Goal: Find specific page/section: Find specific page/section

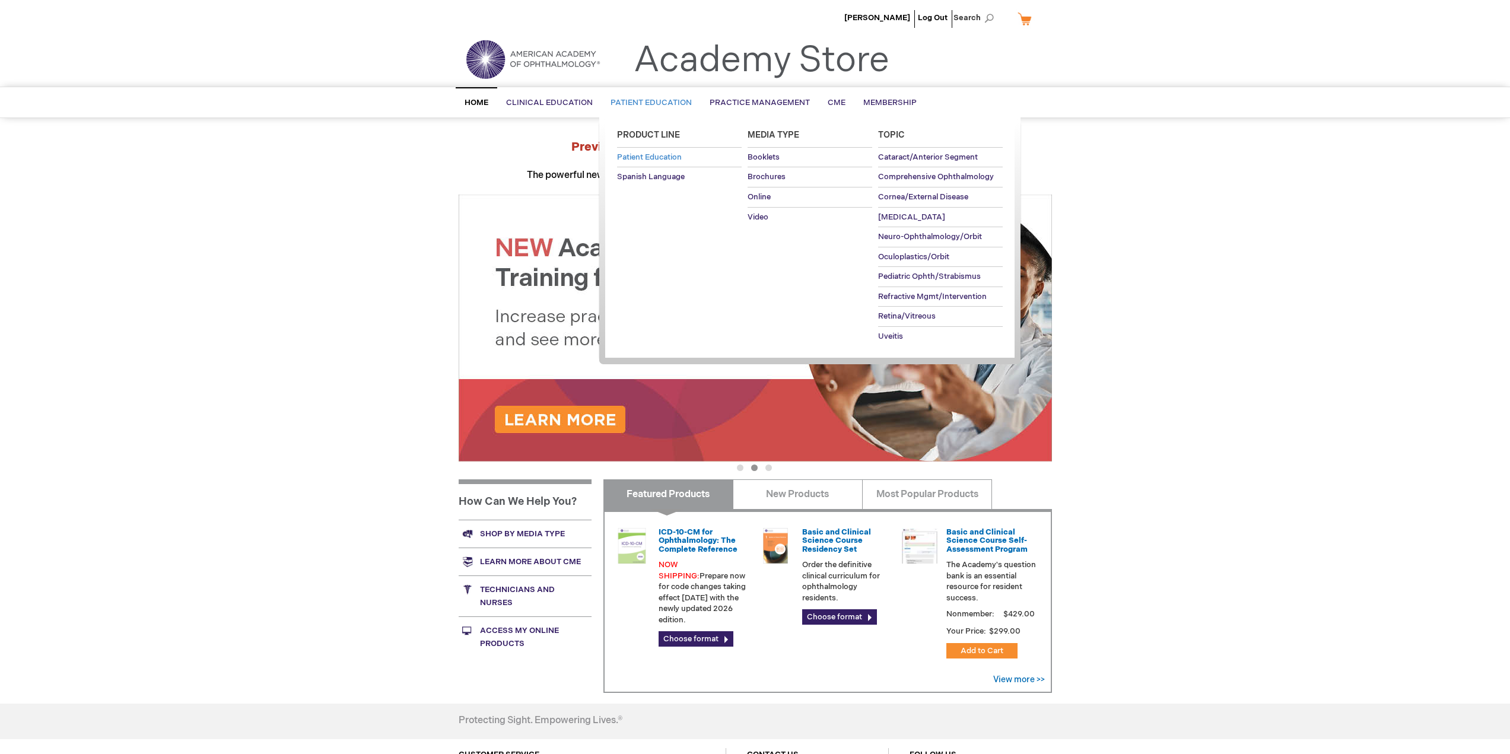
click at [657, 157] on span "Patient Education" at bounding box center [649, 156] width 65 height 9
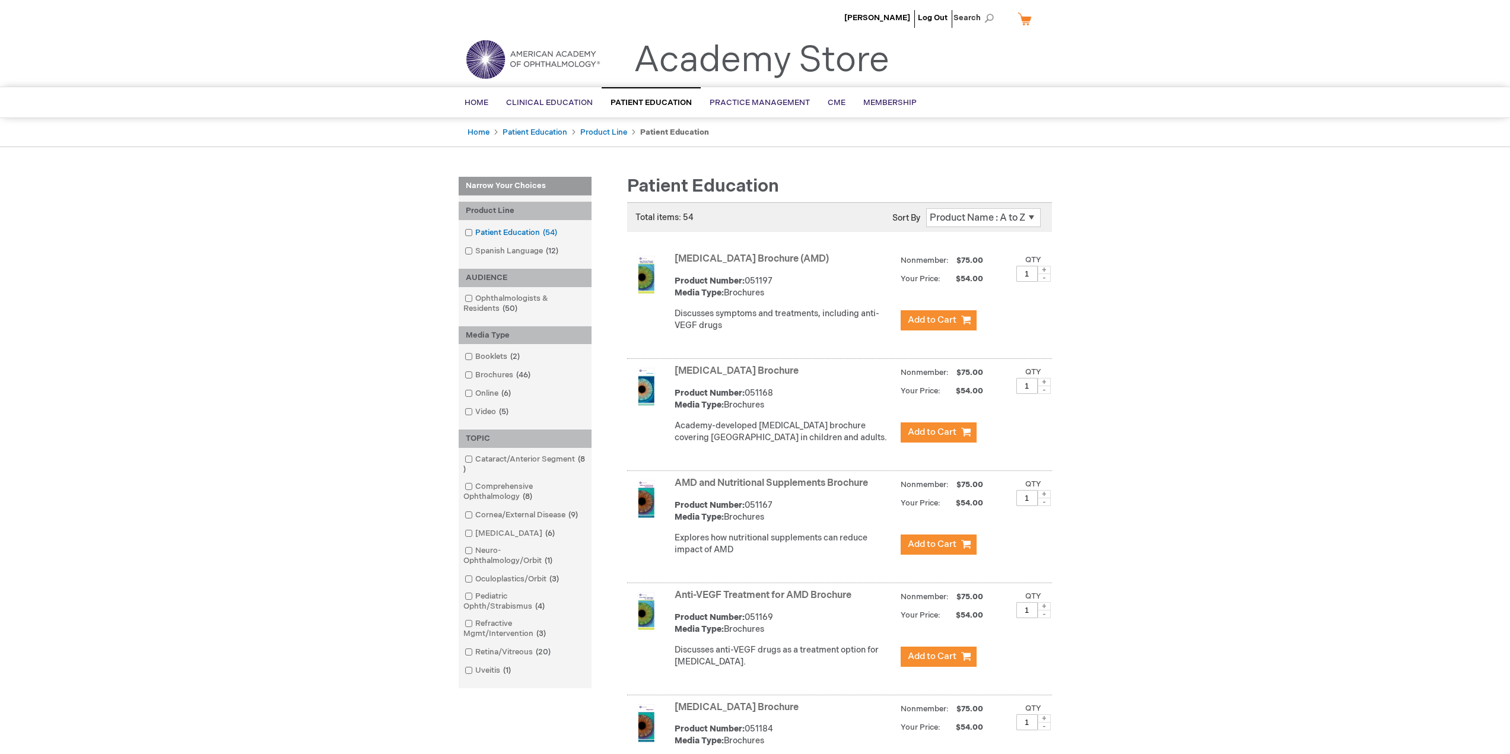
click at [474, 231] on link "[MEDICAL_DATA] 54 items" at bounding box center [512, 232] width 100 height 11
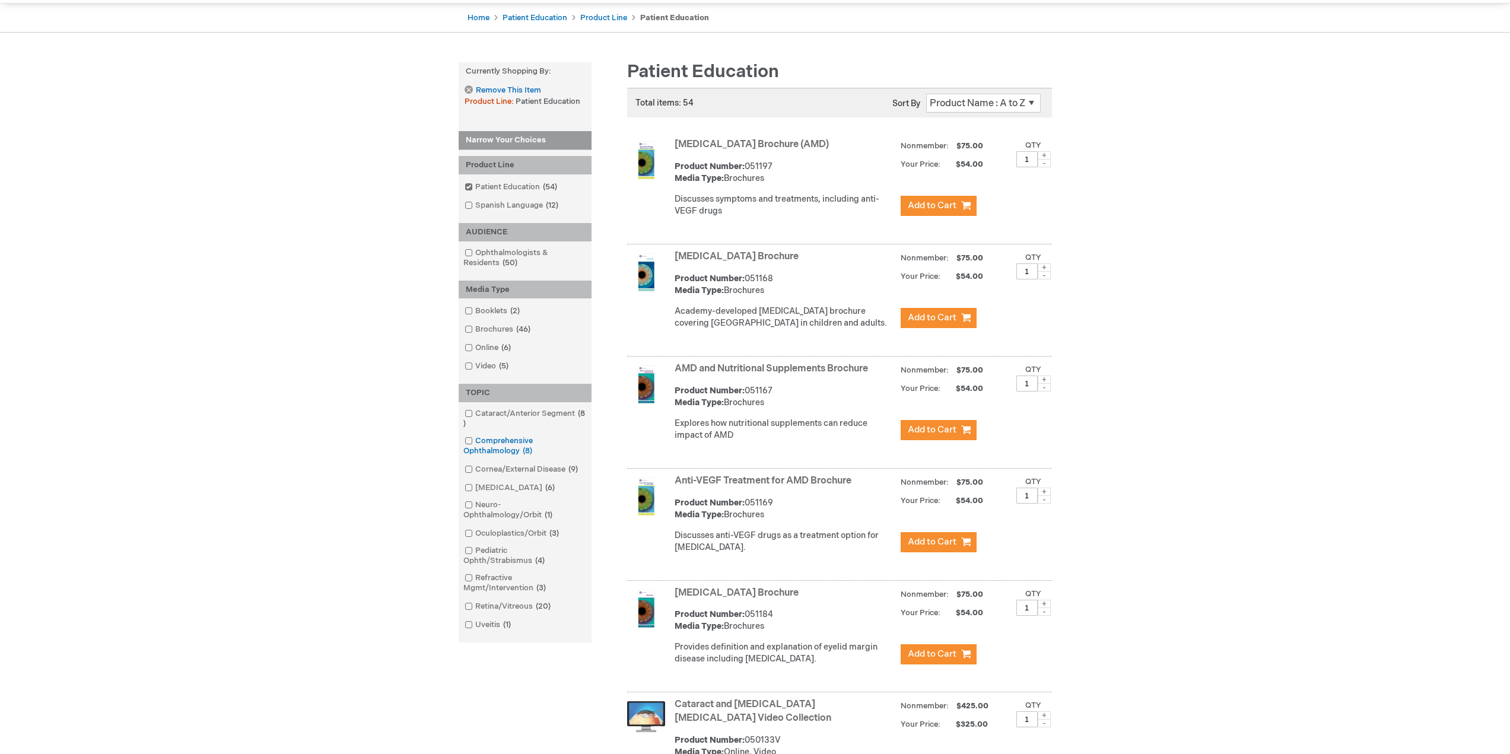
scroll to position [119, 0]
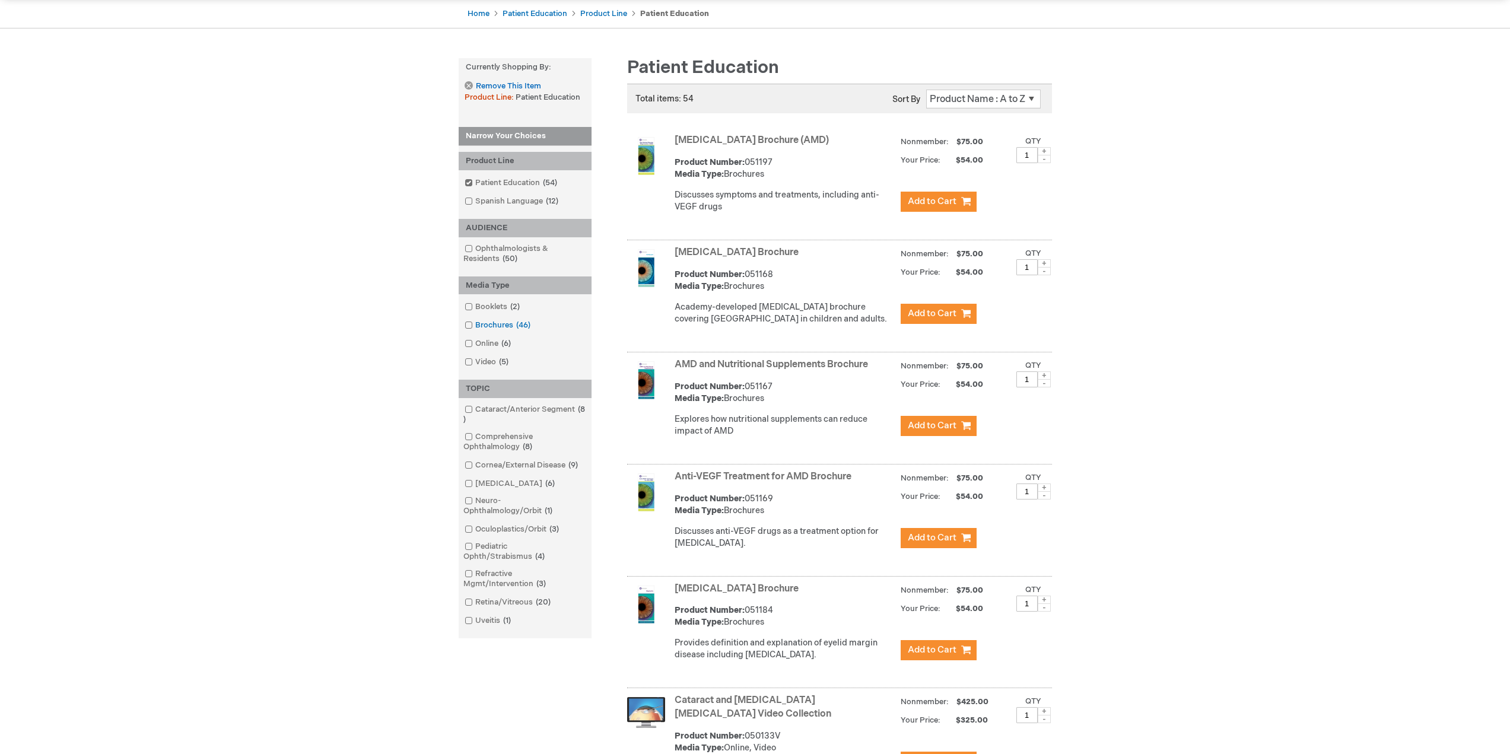
click at [475, 325] on span at bounding box center [475, 324] width 0 height 9
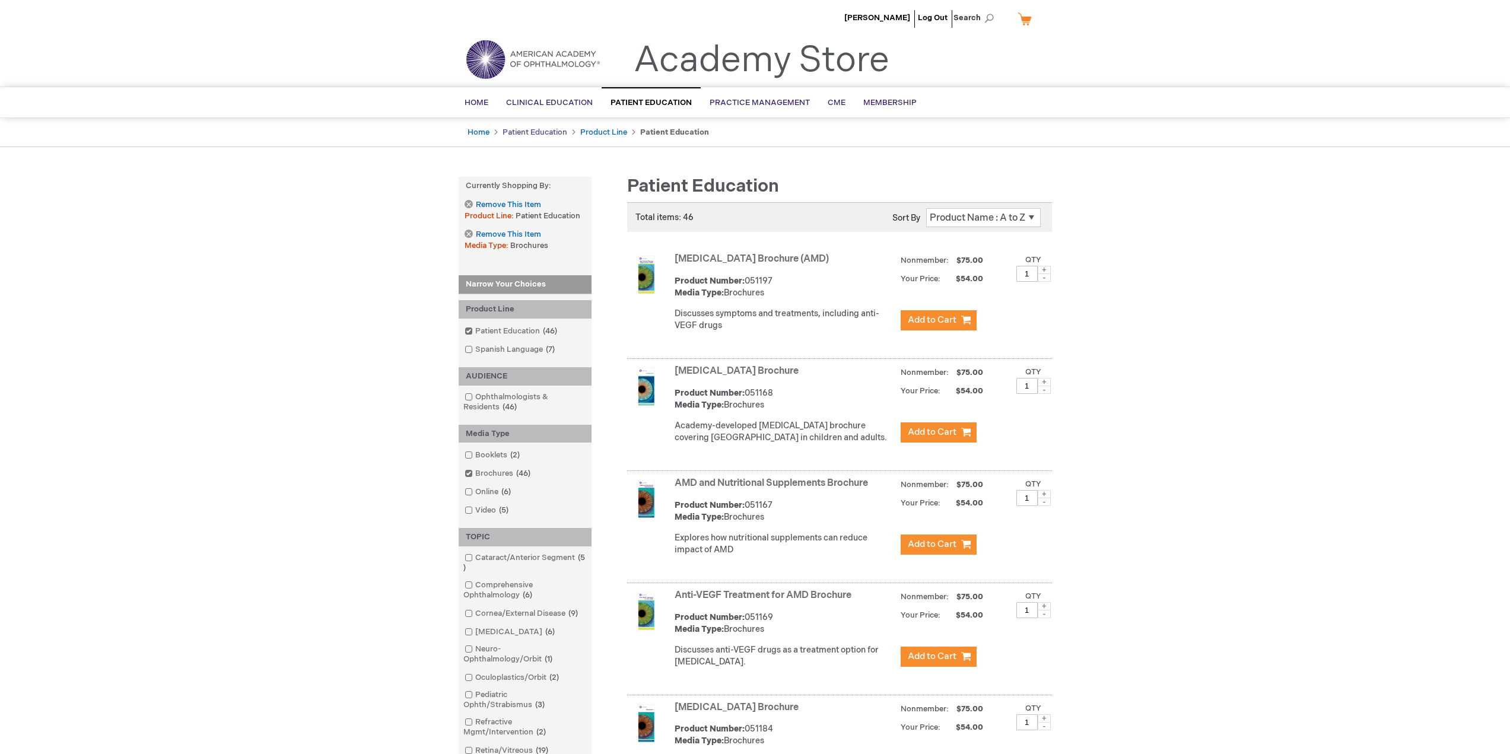
click at [548, 131] on link "Patient Education" at bounding box center [535, 132] width 65 height 9
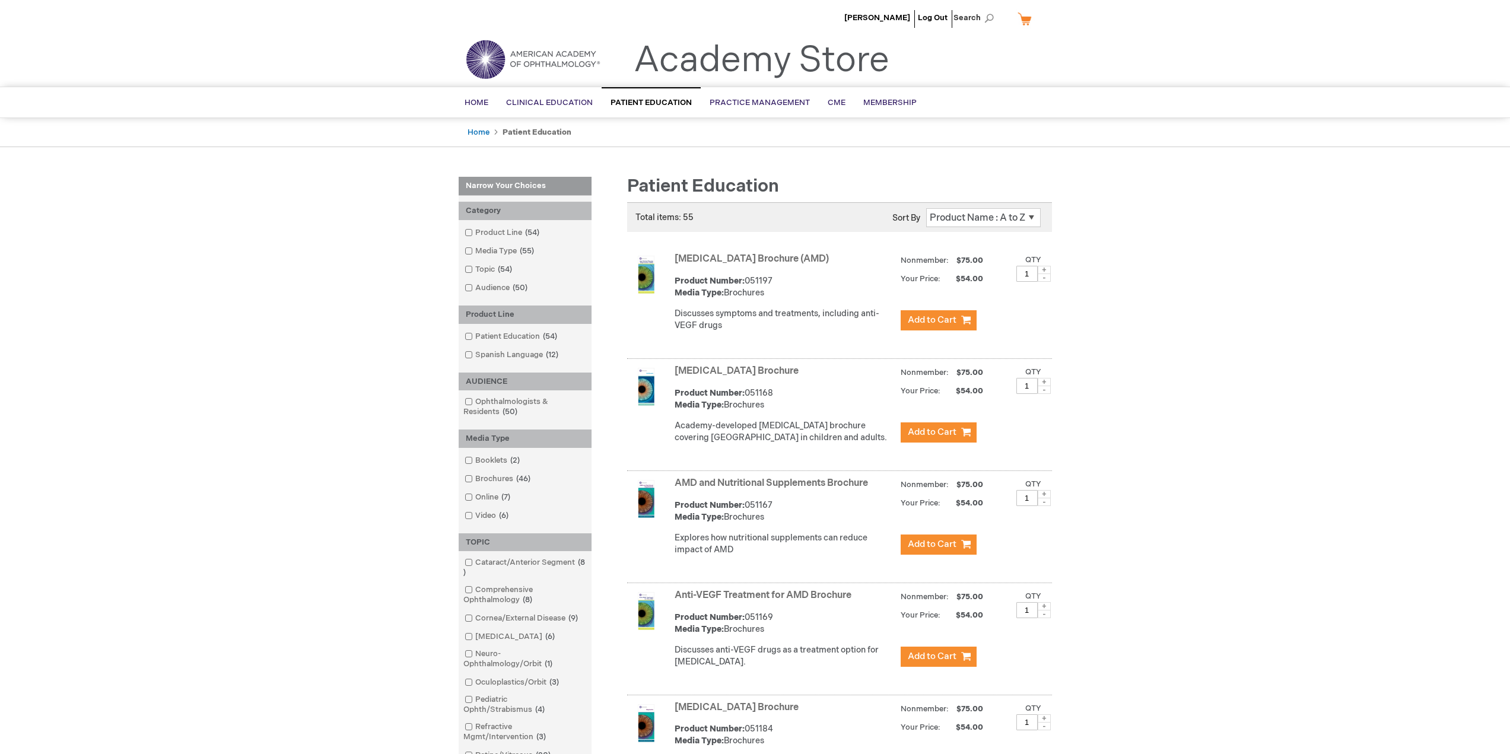
click at [935, 24] on li "Log Out" at bounding box center [933, 18] width 36 height 36
click at [933, 20] on link "Log Out" at bounding box center [933, 17] width 30 height 9
